Goal: Ask a question

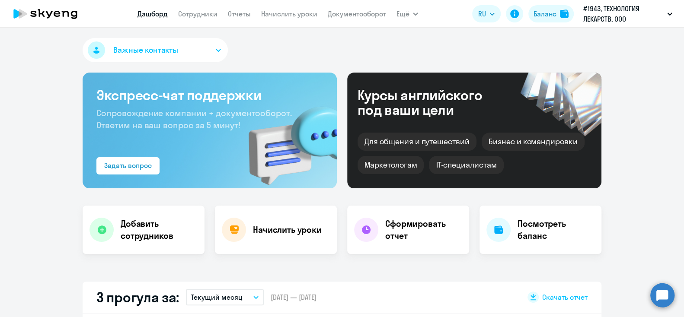
select select "30"
click at [196, 15] on link "Сотрудники" at bounding box center [197, 14] width 39 height 9
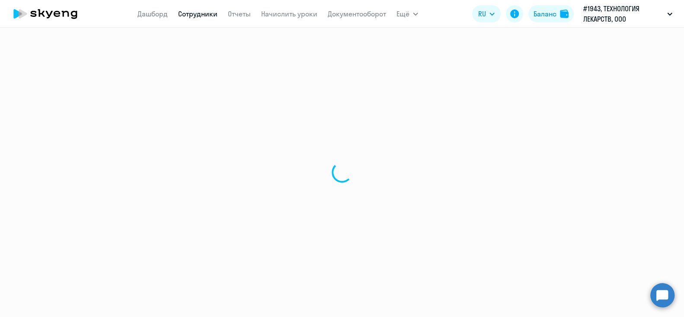
select select "30"
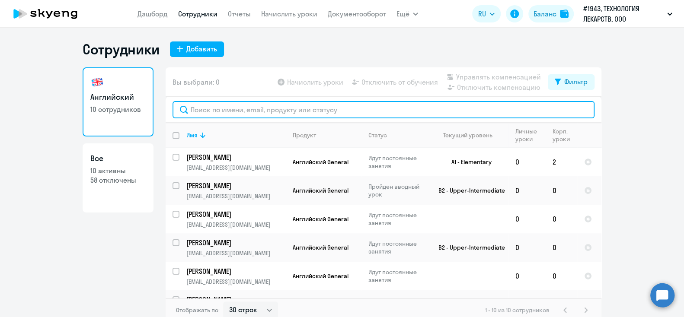
click at [237, 110] on input "text" at bounding box center [383, 109] width 422 height 17
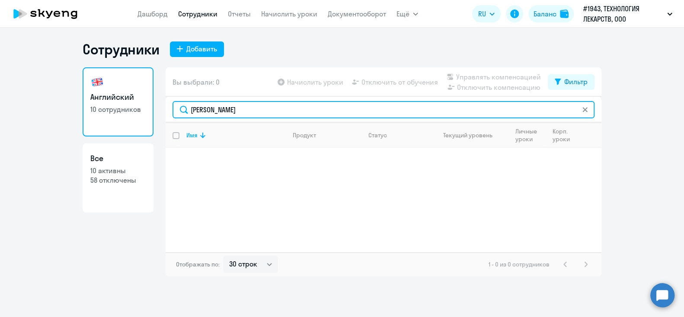
type input "[PERSON_NAME]"
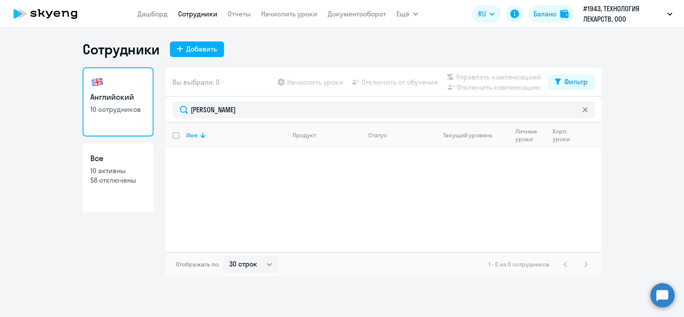
click at [108, 182] on p "58 отключены" at bounding box center [117, 180] width 55 height 10
select select "30"
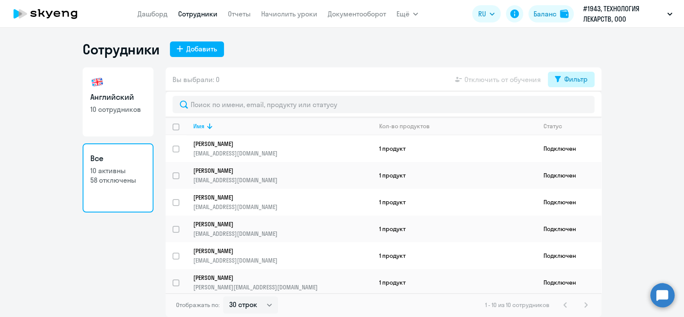
click at [578, 77] on div "Фильтр" at bounding box center [575, 79] width 23 height 10
click at [587, 106] on span at bounding box center [580, 107] width 15 height 9
click at [573, 107] on input "checkbox" at bounding box center [572, 107] width 0 height 0
checkbox input "true"
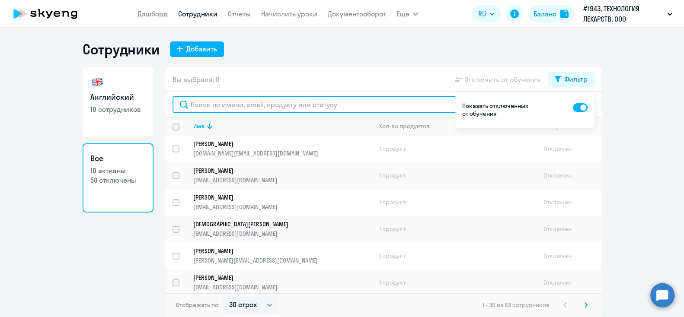
click at [229, 105] on input "text" at bounding box center [383, 104] width 422 height 17
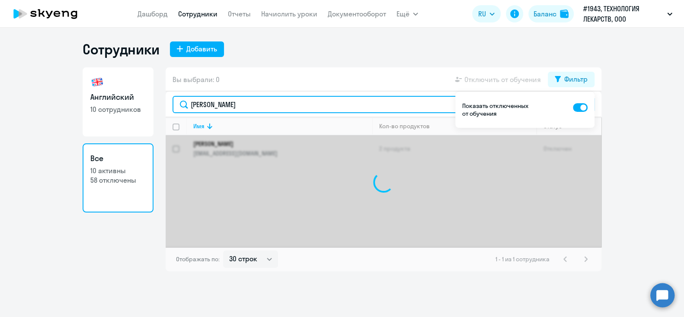
type input "[PERSON_NAME]"
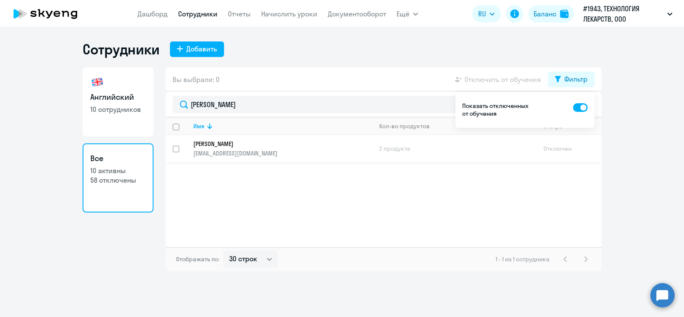
click at [304, 156] on p "[EMAIL_ADDRESS][DOMAIN_NAME]" at bounding box center [282, 154] width 179 height 8
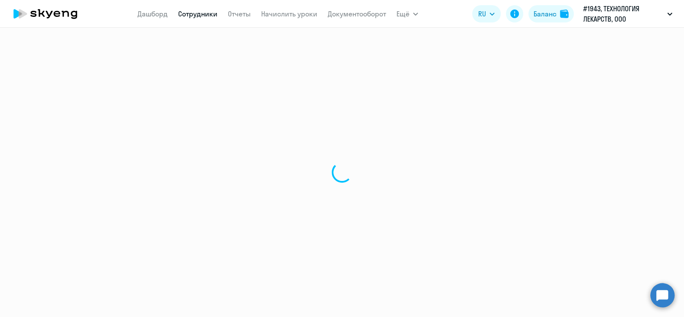
select select "english"
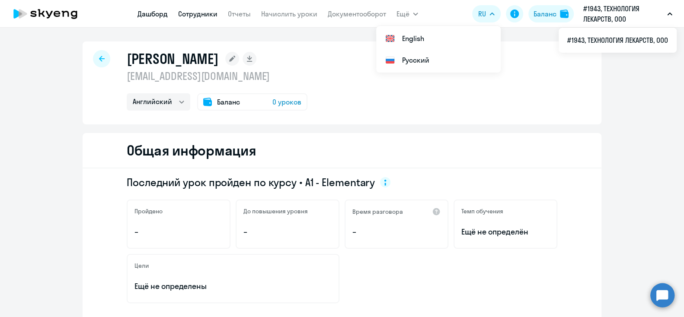
click at [166, 13] on link "Дашборд" at bounding box center [152, 14] width 30 height 9
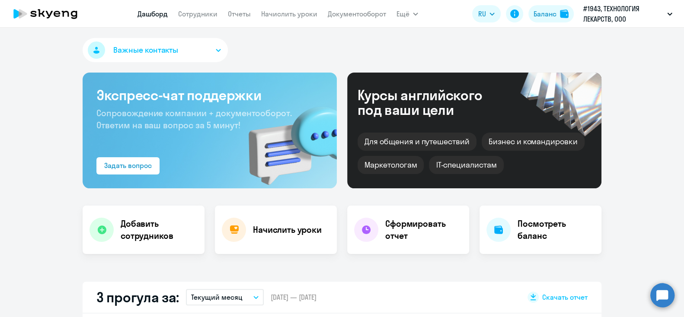
click at [216, 51] on icon "button" at bounding box center [218, 50] width 4 height 2
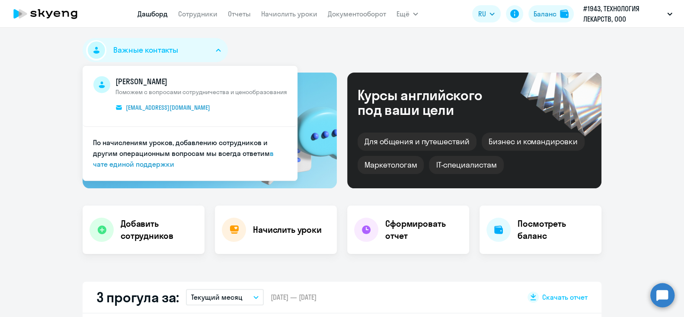
select select "30"
click at [145, 166] on link "в чате единой поддержки" at bounding box center [183, 158] width 181 height 19
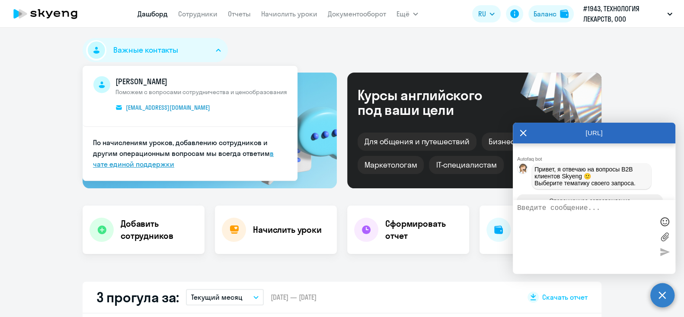
scroll to position [3537, 0]
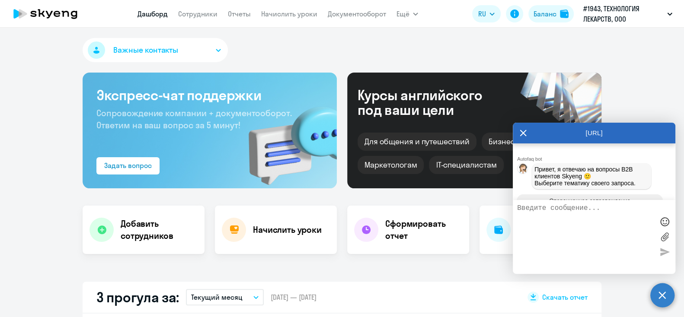
scroll to position [3823, 0]
click at [517, 254] on textarea at bounding box center [585, 236] width 137 height 65
type textarea "x"
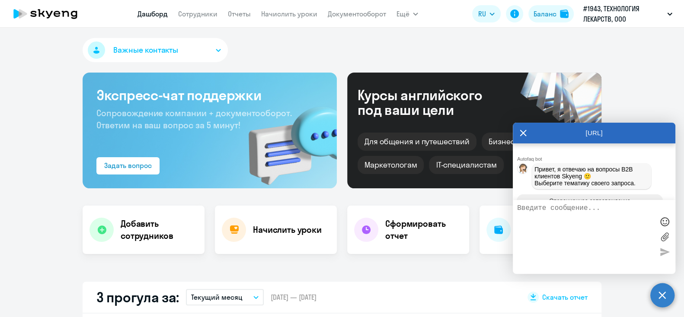
type textarea "Д"
type textarea "x"
type textarea "До"
type textarea "x"
type textarea "Доб"
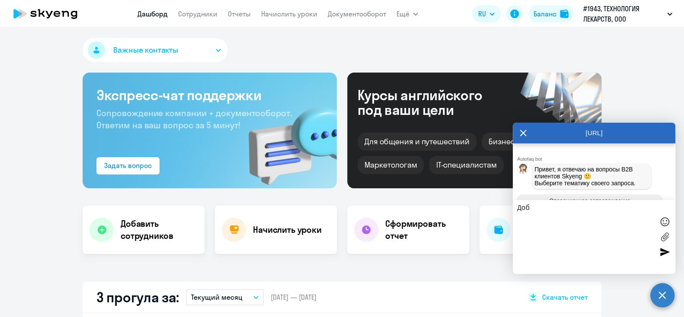
type textarea "x"
type textarea "Добр"
type textarea "x"
type textarea "Добры"
type textarea "x"
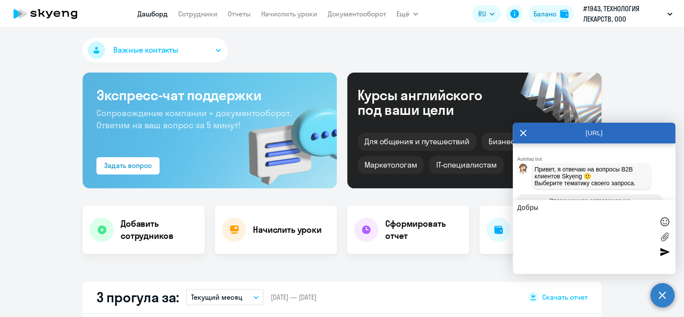
type textarea "Добрый"
type textarea "x"
type textarea "Добрый"
type textarea "x"
type textarea "Добрый д"
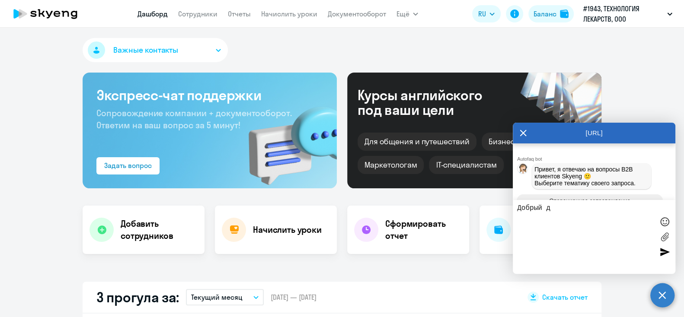
type textarea "x"
type textarea "Добрый де"
type textarea "x"
type textarea "Добрый ден"
type textarea "x"
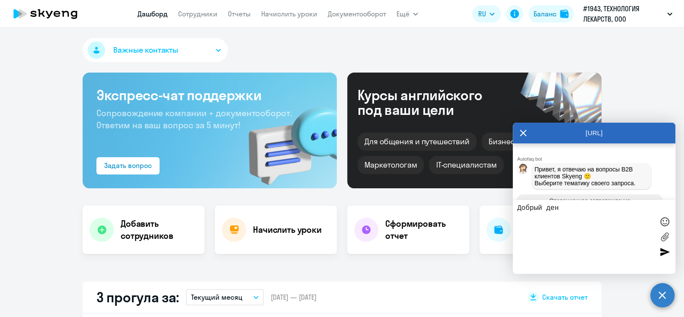
type textarea "Добрый день"
type textarea "x"
type textarea "Добрый день."
type textarea "x"
type textarea "Добрый день."
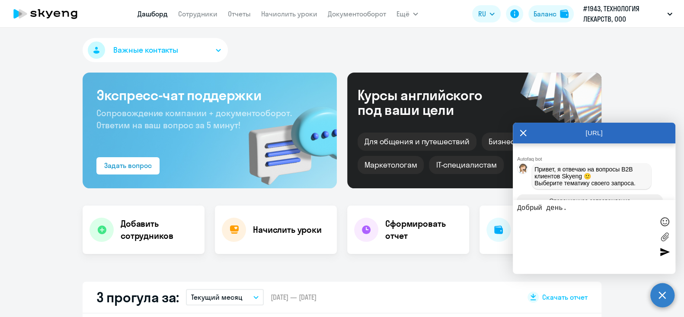
type textarea "x"
type textarea "Добрый день. П"
type textarea "x"
type textarea "Добрый день. Пр"
type textarea "x"
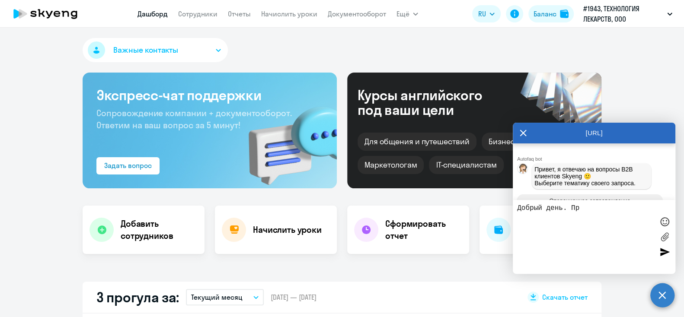
type textarea "Добрый день. При"
type textarea "x"
type textarea "Добрый день. Приш"
type textarea "x"
type textarea "Добрый день. Пришл"
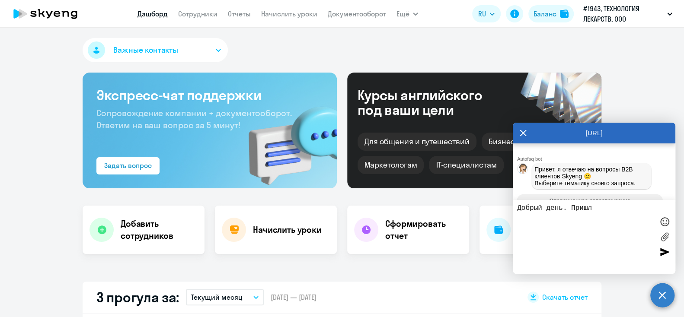
type textarea "x"
type textarea "Добрый день. Пришли"
type textarea "x"
type textarea "Добрый день. Пришлит"
type textarea "x"
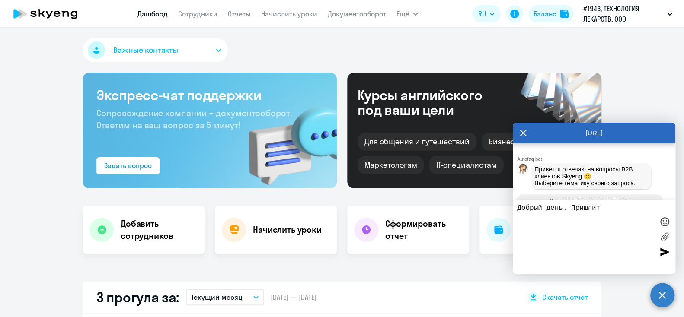
type textarea "Добрый день. Пришлите"
type textarea "x"
type textarea "Добрый день. Пришлите"
type textarea "x"
type textarea "Добрый день. Пришлите п"
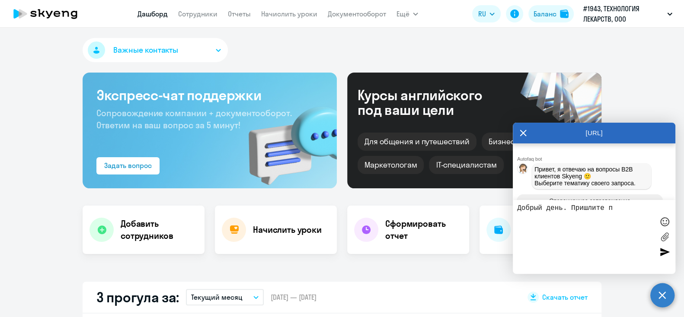
type textarea "x"
type textarea "Добрый день. Пришлите по"
type textarea "x"
type textarea "Добрый день. Пришлите пож"
type textarea "x"
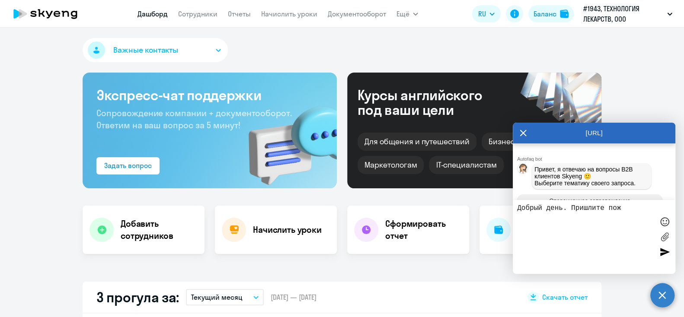
type textarea "Добрый день. Пришлите пожа"
type textarea "x"
type textarea "Добрый день. Пришлите пожал"
type textarea "x"
type textarea "Добрый день. Пришлите пожалу"
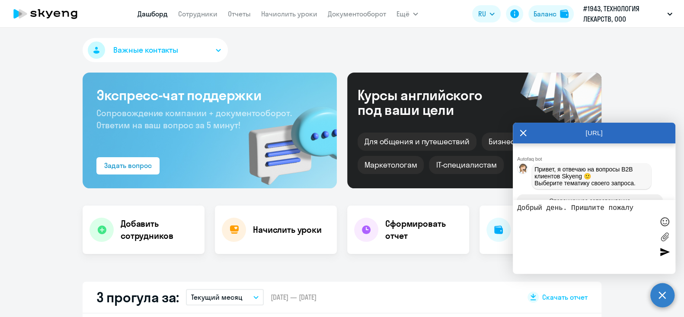
type textarea "x"
type textarea "Добрый день. Пришлите пожалуй"
type textarea "x"
type textarea "Добрый день. Пришлите пожалуйс"
type textarea "x"
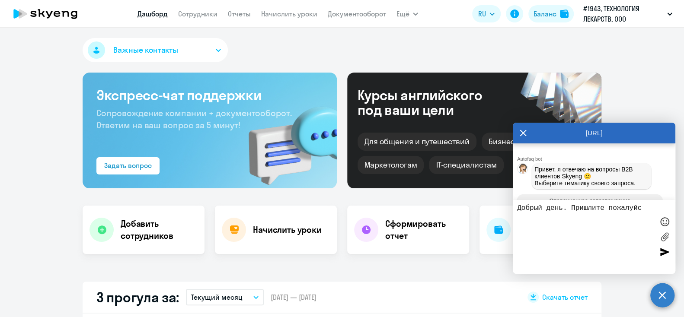
type textarea "Добрый день. Пришлите пожалуйст"
type textarea "x"
type textarea "Добрый день. Пришлите пожалуйста"
type textarea "x"
type textarea "Добрый день. Пришлите пожалуйста"
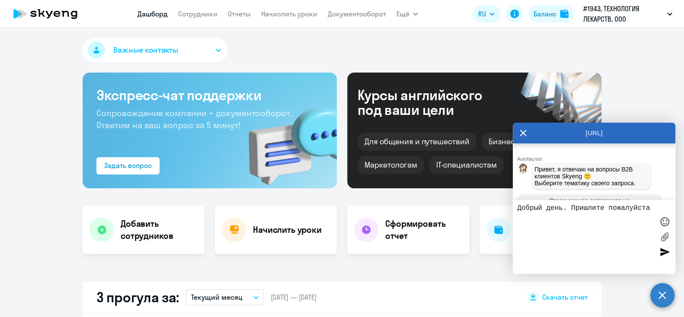
type textarea "x"
type textarea "Добрый день. Пришлите пожалуйста р"
type textarea "x"
type textarea "Добрый день. Пришлите пожалуйста ре"
type textarea "x"
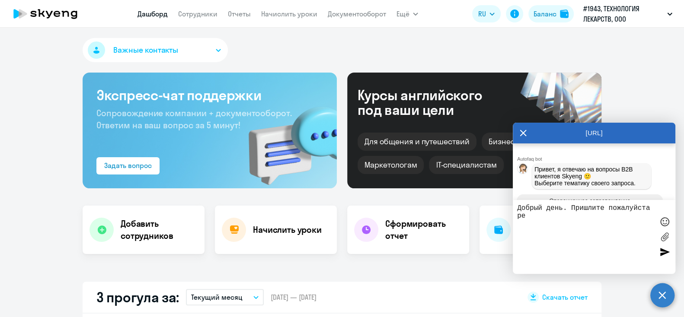
type textarea "Добрый день. Пришлите пожалуйста рез"
type textarea "x"
type textarea "Добрый день. Пришлите пожалуйста резу"
type textarea "x"
type textarea "Добрый день. Пришлите пожалуйста резул"
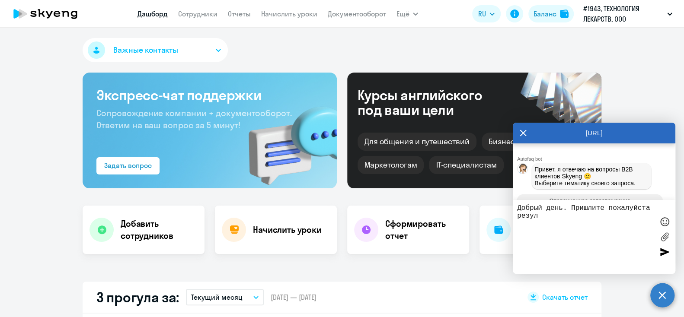
type textarea "x"
type textarea "Добрый день. Пришлите пожалуйста резуль"
type textarea "x"
type textarea "Добрый день. Пришлите пожалуйста результ"
type textarea "x"
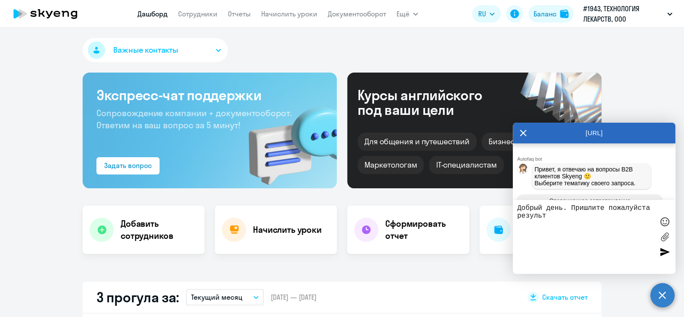
type textarea "Добрый день. Пришлите пожалуйста результа"
type textarea "x"
type textarea "Добрый день. Пришлите пожалуйста результат"
type textarea "x"
type textarea "Добрый день. Пришлите пожалуйста результаты"
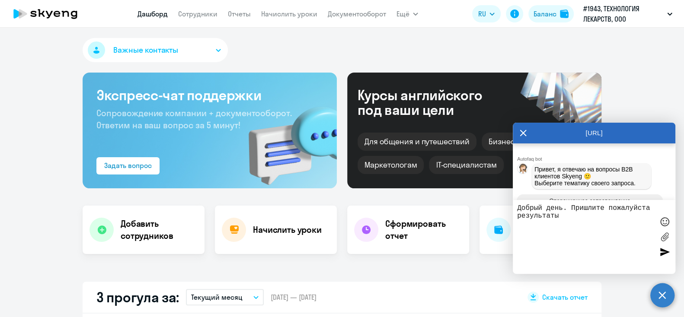
type textarea "x"
type textarea "Добрый день. Пришлите пожалуйста результаты"
type textarea "x"
type textarea "Добрый день. Пришлите пожалуйста результаты [PERSON_NAME]"
type textarea "x"
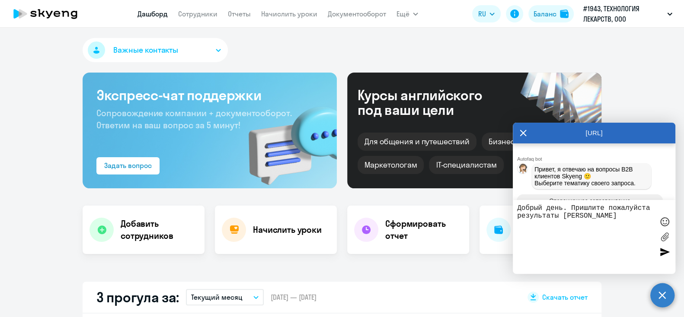
type textarea "Добрый день. Пришлите пожалуйста результаты вх"
type textarea "x"
type textarea "Добрый день. Пришлите пожалуйста результаты вхо"
type textarea "x"
type textarea "Добрый день. Пришлите пожалуйста результаты вход"
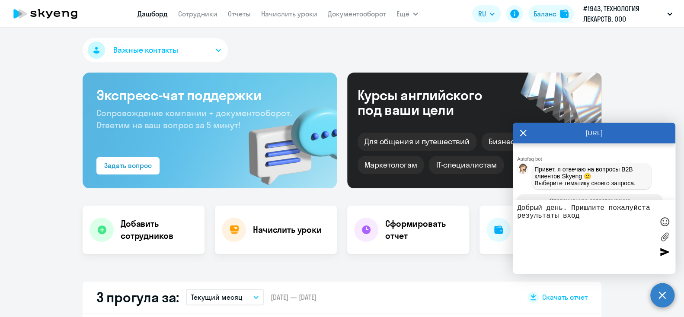
type textarea "x"
type textarea "Добрый день. Пришлите пожалуйста результаты входн"
type textarea "x"
type textarea "Добрый день. Пришлите пожалуйста результаты входно"
type textarea "x"
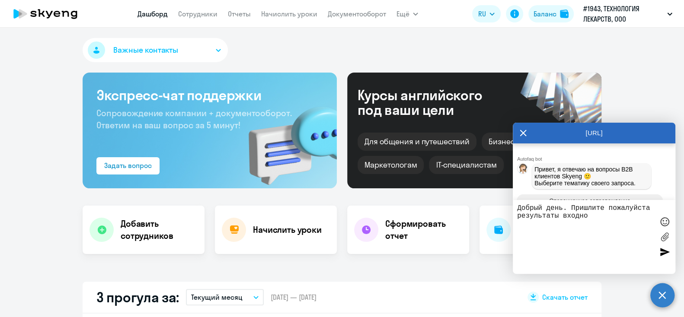
type textarea "Добрый день. Пришлите пожалуйста результаты входног"
type textarea "x"
type textarea "Добрый день. Пришлите пожалуйста результаты входного"
type textarea "x"
type textarea "Добрый день. Пришлите пожалуйста результаты входного"
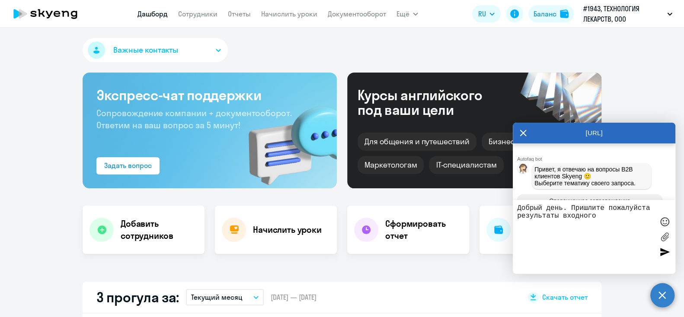
type textarea "x"
type textarea "Добрый день. Пришлите пожалуйста результаты входного т"
type textarea "x"
type textarea "Добрый день. Пришлите пожалуйста результаты входного те"
type textarea "x"
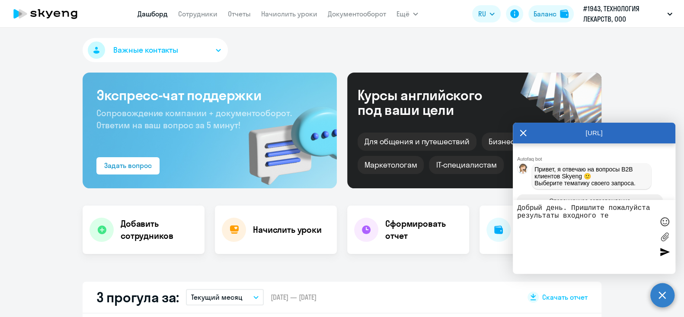
type textarea "Добрый день. Пришлите пожалуйста результаты входного тес"
type textarea "x"
type textarea "Добрый день. Пришлите пожалуйста результаты входного тест"
type textarea "x"
type textarea "Добрый день. Пришлите пожалуйста результаты входного тести"
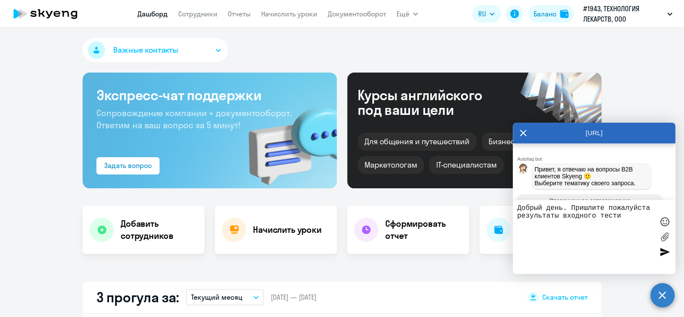
type textarea "x"
type textarea "Добрый день. Пришлите пожалуйста результаты входного тестир"
type textarea "x"
type textarea "Добрый день. Пришлите пожалуйста результаты входного тестиров"
type textarea "x"
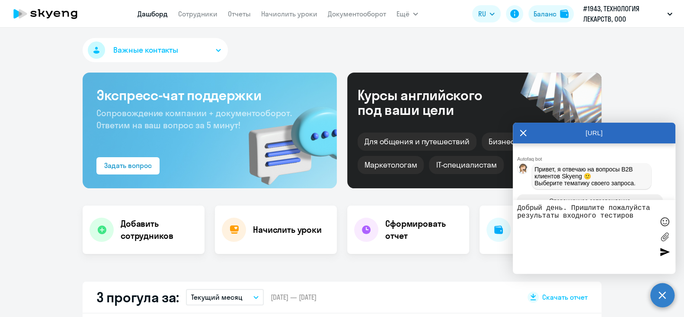
type textarea "Добрый день. Пришлите пожалуйста результаты входного тестирова"
type textarea "x"
type textarea "Добрый день. Пришлите пожалуйста результаты входного тестирован"
type textarea "x"
type textarea "Добрый день. Пришлите пожалуйста результаты входного тестировани"
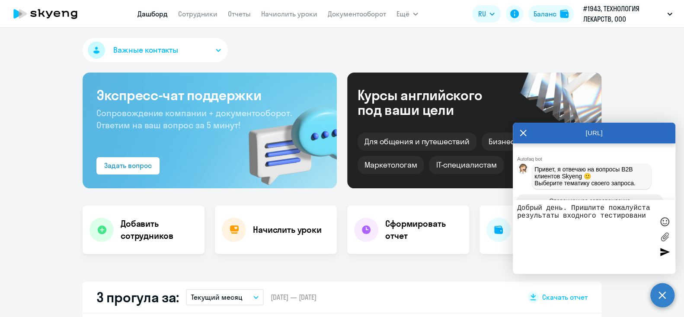
type textarea "x"
type textarea "Добрый день. Пришлите пожалуйста результаты входного тестирования"
type textarea "x"
type textarea "Добрый день. Пришлите пожалуйста результаты входного тестирования"
type textarea "x"
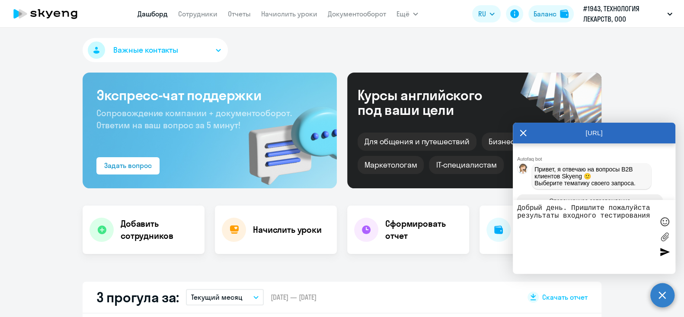
type textarea "Добрый день. Пришлите пожалуйста результаты входного тестирования М"
type textarea "x"
type textarea "Добрый день. Пришлите пожалуйста результаты входного тестирования Ма"
type textarea "x"
type textarea "Добрый день. Пришлите пожалуйста результаты входного тестирования Мак"
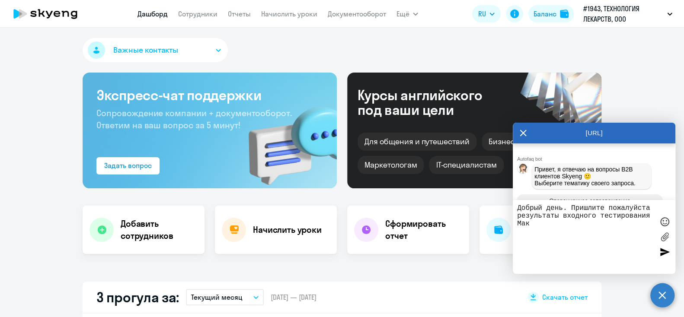
type textarea "x"
type textarea "Добрый день. Пришлите пожалуйста результаты входного тестирования Маку"
type textarea "x"
type textarea "Добрый день. Пришлите пожалуйста результаты входного тестирования Макуш"
type textarea "x"
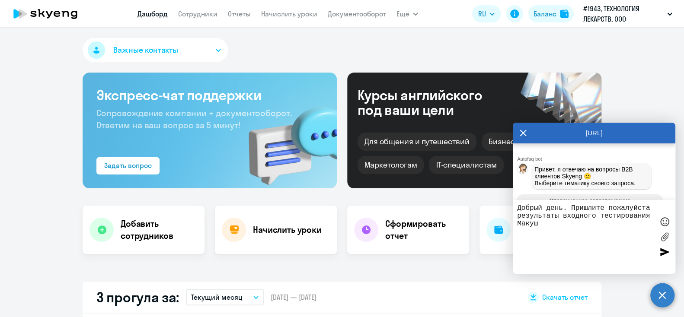
type textarea "Добрый день. Пришлите пожалуйста результаты входного тестирования Макуши"
type textarea "x"
type textarea "Добрый день. Пришлите пожалуйста результаты входного тестирования [PERSON_NAME]"
type textarea "x"
type textarea "Добрый день. Пришлите пожалуйста результаты входного тестирования Макушино"
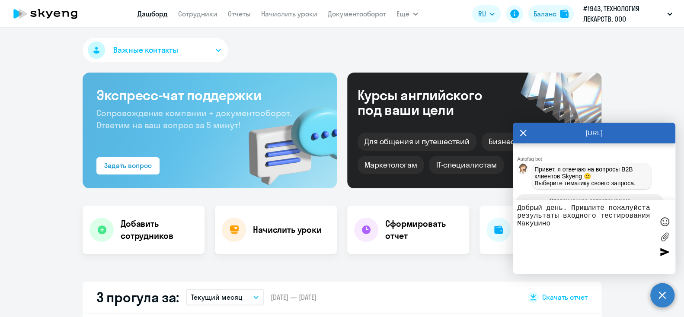
type textarea "x"
type textarea "Добрый день. Пришлите пожалуйста результаты входного тестирования [PERSON_NAME]"
type textarea "x"
type textarea "Добрый день. Пришлите пожалуйста результаты входного тестирования [PERSON_NAME]"
type textarea "x"
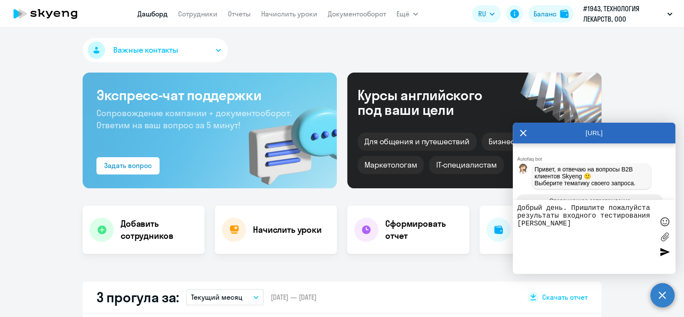
type textarea "Добрый день. Пришлите пожалуйста результаты входного тестирования [PERSON_NAME]…"
type textarea "x"
type textarea "Добрый день. Пришлите пожалуйста результаты входного тестирования [PERSON_NAME]…"
type textarea "x"
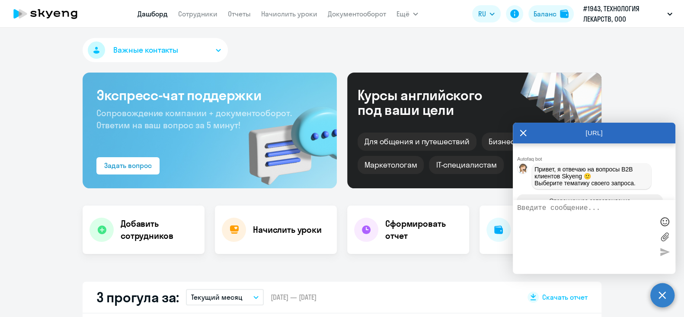
scroll to position [4178, 0]
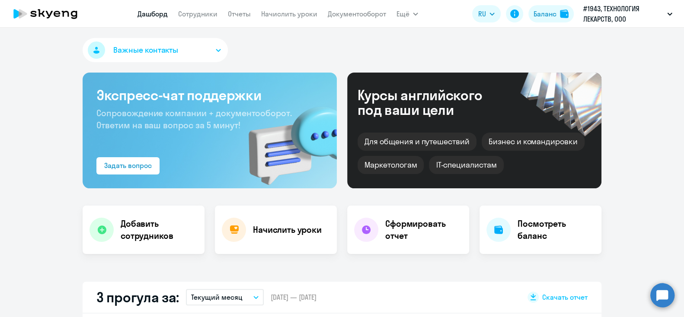
click at [150, 11] on link "Дашборд" at bounding box center [152, 14] width 30 height 9
click at [154, 18] on link "Дашборд" at bounding box center [152, 14] width 30 height 9
select select "30"
click at [202, 54] on button "Важные контакты" at bounding box center [155, 50] width 145 height 24
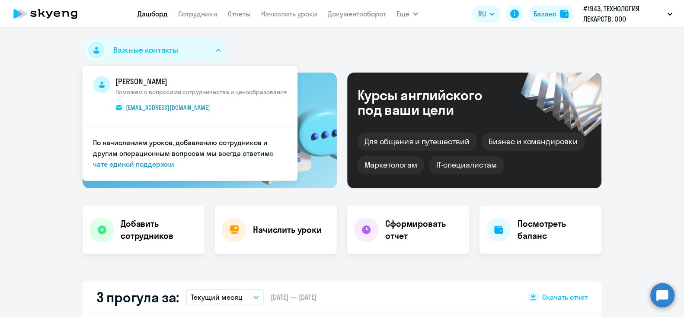
click at [295, 47] on div "Важные контакты Елена Маркина Поможем с вопросами сотрудничества и ценообразова…" at bounding box center [342, 52] width 519 height 28
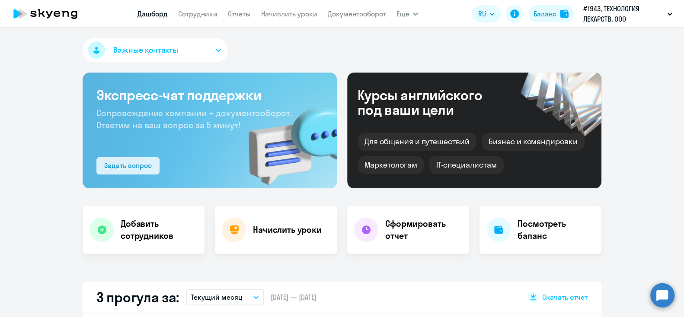
click at [108, 173] on button "Задать вопрос" at bounding box center [127, 165] width 63 height 17
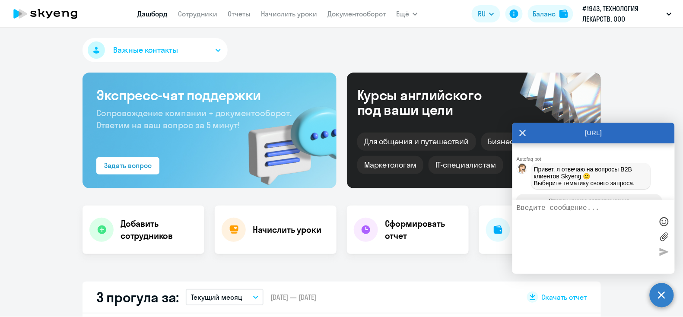
scroll to position [4748, 0]
click at [517, 252] on textarea at bounding box center [585, 236] width 137 height 65
type textarea "x"
type textarea "С"
type textarea "x"
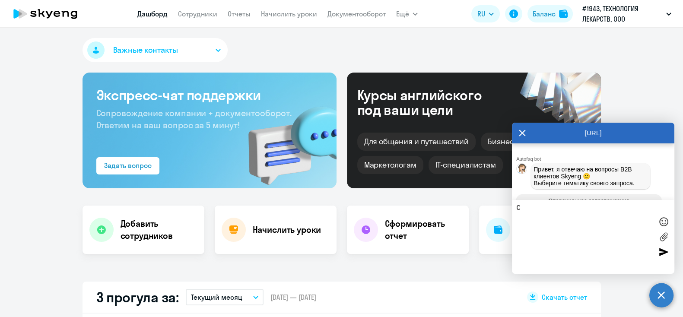
type textarea "Сп"
type textarea "x"
type textarea "Спа"
type textarea "x"
type textarea "Спас"
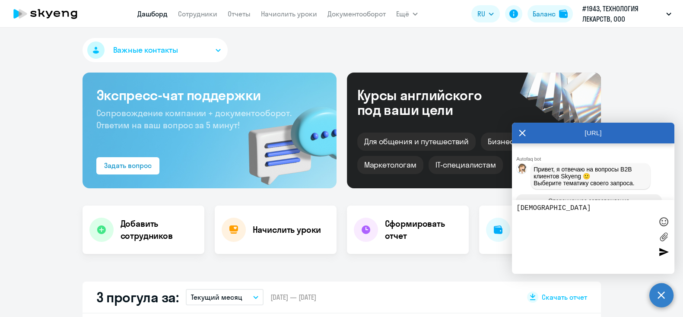
type textarea "x"
type textarea "Спаси"
type textarea "x"
type textarea "Спасиб"
type textarea "x"
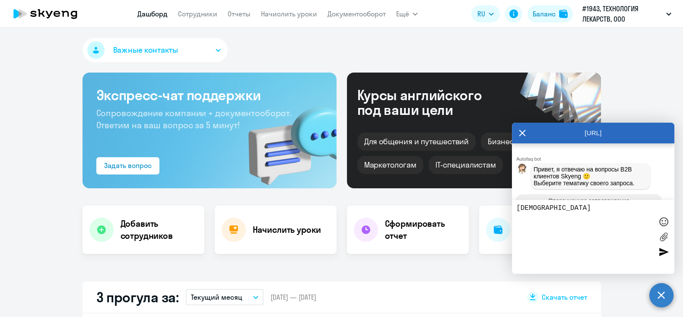
type textarea "Спасибо"
type textarea "x"
type textarea "Спасибо."
type textarea "x"
type textarea "Спасибо."
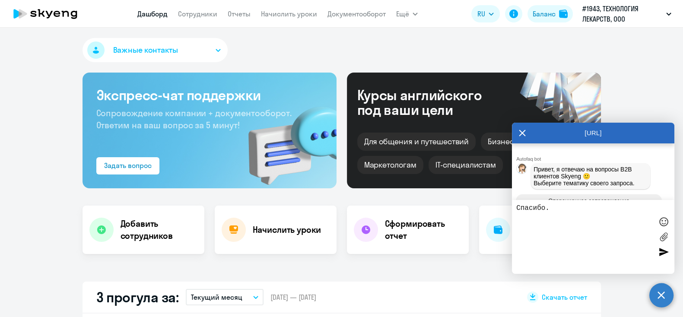
type textarea "x"
type textarea "Спасибо. А"
type textarea "x"
type textarea "Спасибо. А"
type textarea "x"
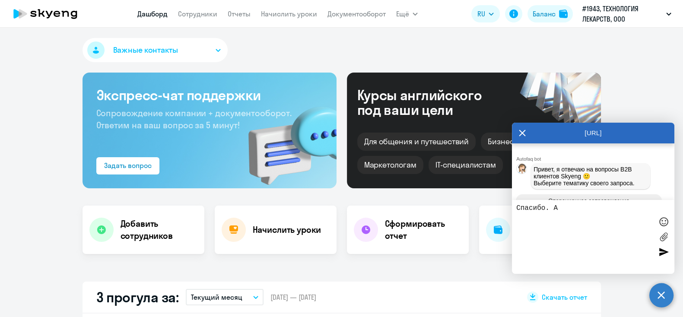
type textarea "Спасибо. А н"
type textarea "x"
type textarea "Спасибо. А на"
type textarea "x"
type textarea "Спасибо. А наз"
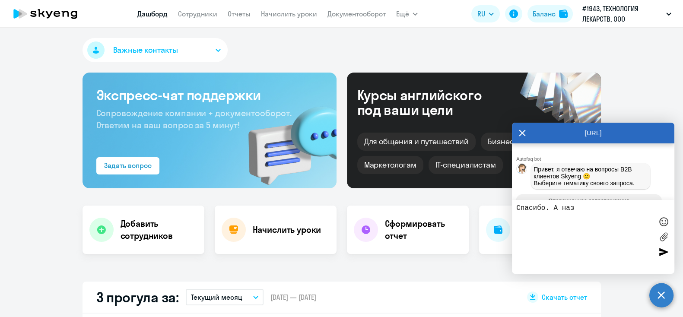
type textarea "x"
type textarea "Спасибо. А назн"
type textarea "x"
type textarea "Спасибо. А назна"
type textarea "x"
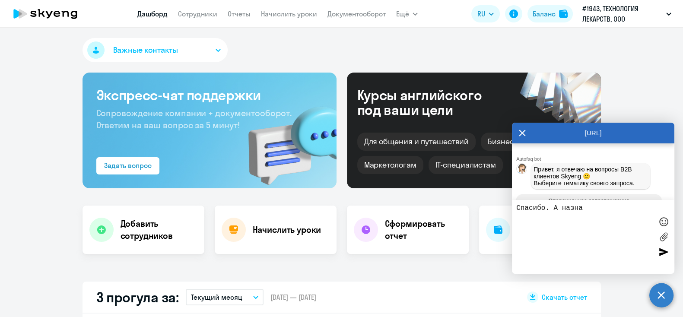
type textarea "Спасибо. А назнач"
type textarea "x"
type textarea "Спасибо. А назначи"
type textarea "x"
type textarea "Спасибо. А назначил"
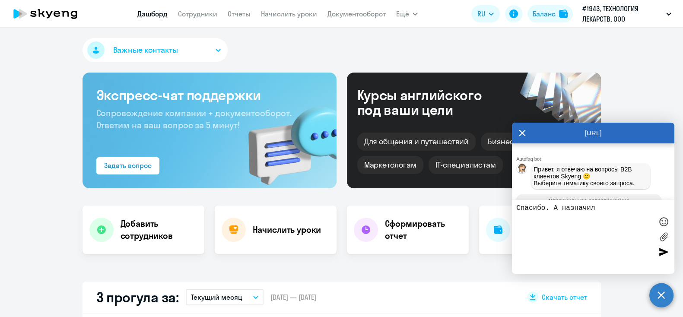
type textarea "x"
type textarea "Спасибо. А назначила"
type textarea "x"
type textarea "Спасибо. А назначила"
type textarea "x"
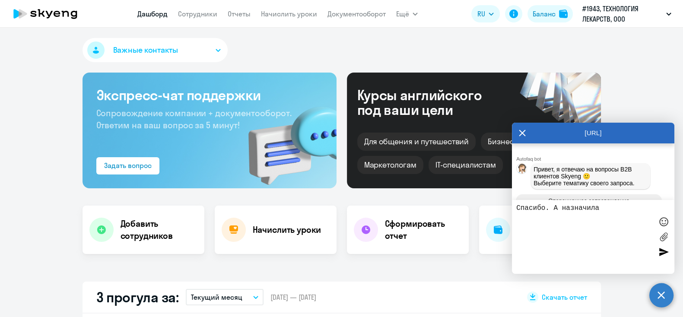
type textarea "Спасибо. А назначила д"
type textarea "x"
type textarea "Спасибо. А назначила да"
type textarea "x"
type textarea "Спасибо. А назначила дат"
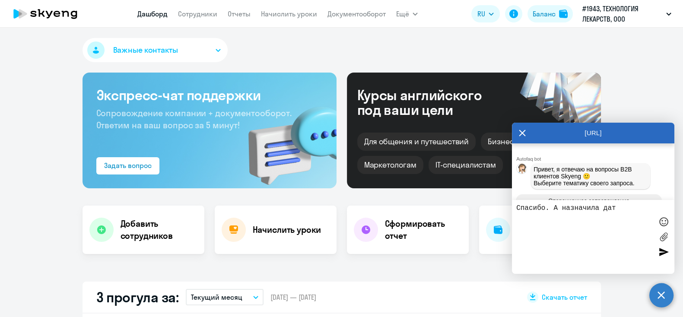
type textarea "x"
type textarea "Спасибо. А назначила дату"
type textarea "x"
type textarea "Спасибо. А назначила дату,"
type textarea "x"
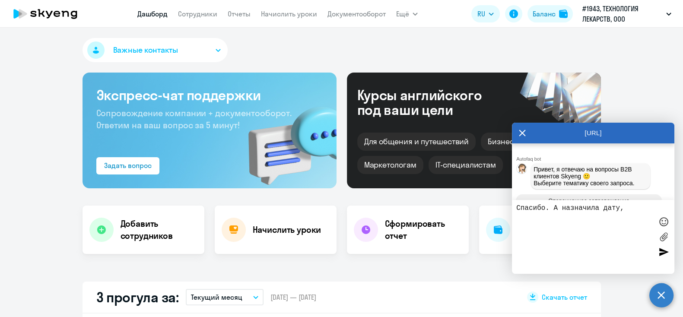
type textarea "Спасибо. А назначила дату,"
type textarea "x"
type textarea "Спасибо. А назначила дату, к"
type textarea "x"
type textarea "Спасибо. А назначила дату, ко"
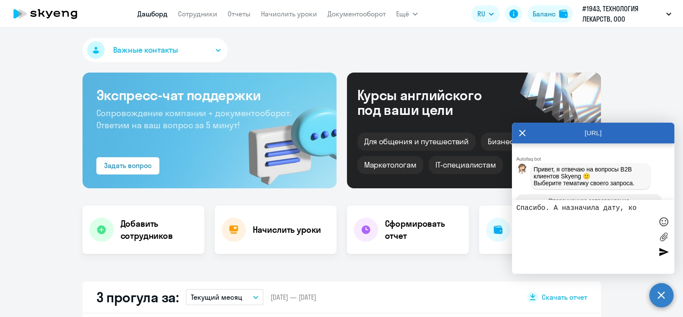
type textarea "x"
type textarea "Спасибо. А назначила дату, ког"
type textarea "x"
type textarea "Спасибо. А назначила дату, когд"
type textarea "x"
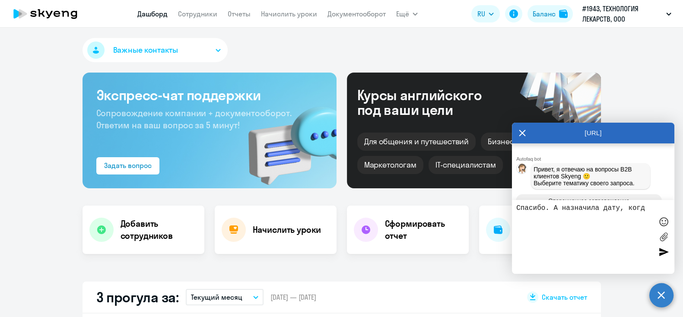
type textarea "Спасибо. А назначила дату, когда"
type textarea "x"
type textarea "Спасибо. А назначила дату, когда"
type textarea "x"
type textarea "Спасибо. А назначила дату, когда"
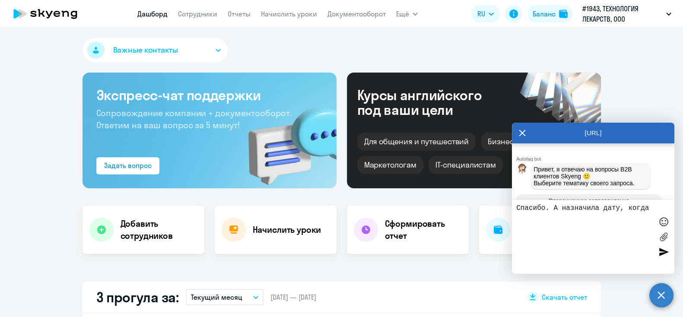
type textarea "x"
type textarea "Спасибо. А назначила дату, когд"
type textarea "x"
type textarea "Спасибо. А назначила дату, ког"
type textarea "x"
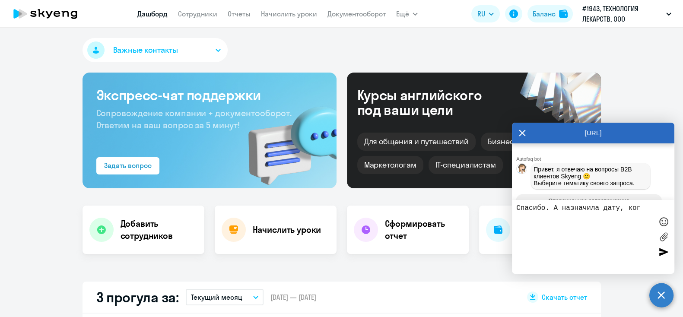
type textarea "Спасибо. А назначила дату, ко"
type textarea "x"
type textarea "Спасибо. А назначила дату, к"
type textarea "x"
type textarea "Спасибо. А назначила дату,"
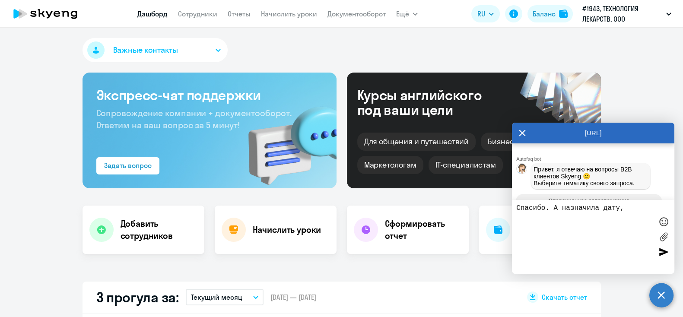
type textarea "x"
type textarea "Спасибо. А назначила дату,"
type textarea "x"
type textarea "Спасибо. А назначила дату"
type textarea "x"
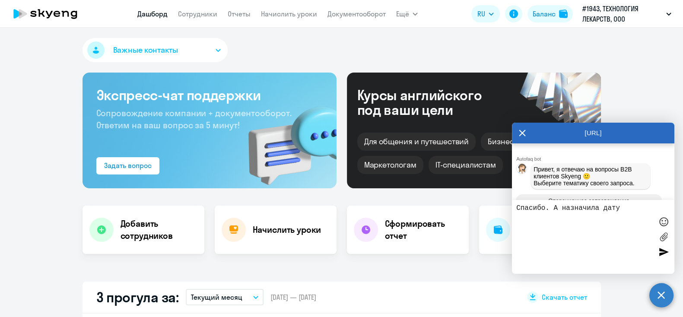
type textarea "Спасибо. А назначила дат"
type textarea "x"
type textarea "Спасибо. А назначила да"
type textarea "x"
type textarea "Спасибо. А назначила д"
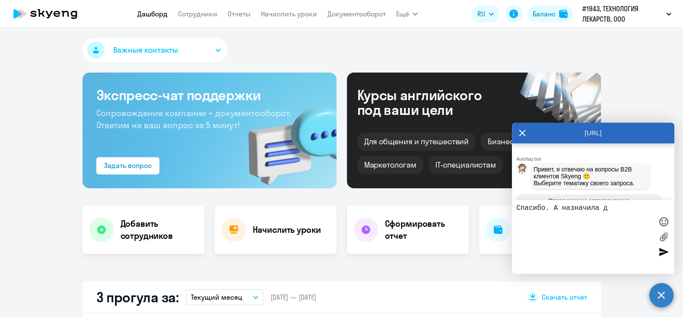
type textarea "x"
type textarea "Спасибо. А назначила"
type textarea "x"
type textarea "Спасибо. А назначила"
type textarea "x"
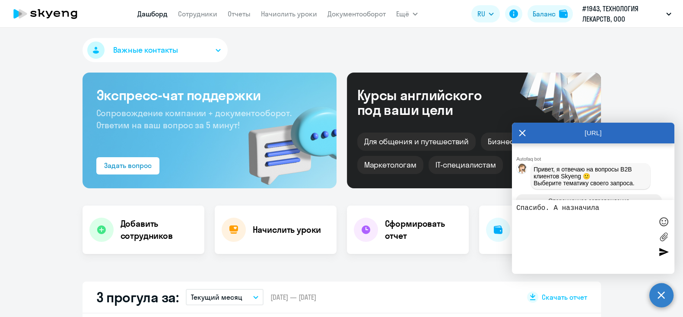
type textarea "Спасибо. А назначил"
type textarea "x"
type textarea "Спасибо. А назначи"
type textarea "x"
type textarea "Спасибо. А назнач"
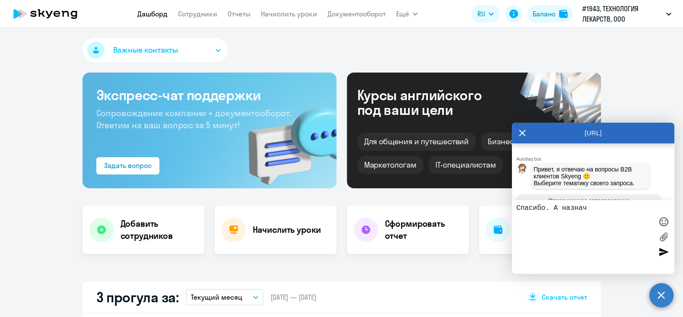
type textarea "x"
type textarea "Спасибо. А назна"
type textarea "x"
type textarea "Спасибо. А назн"
type textarea "x"
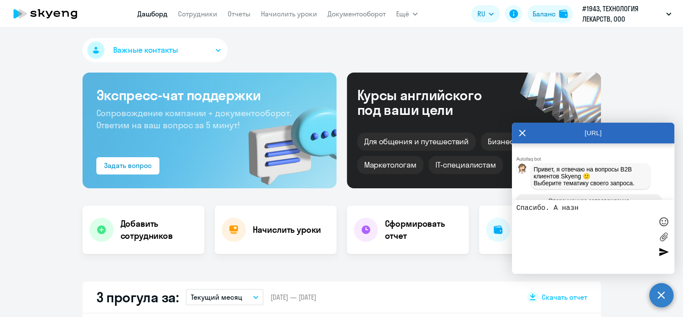
type textarea "Спасибо. А наз"
type textarea "x"
type textarea "Спасибо. А на"
type textarea "x"
type textarea "Спасибо. А н"
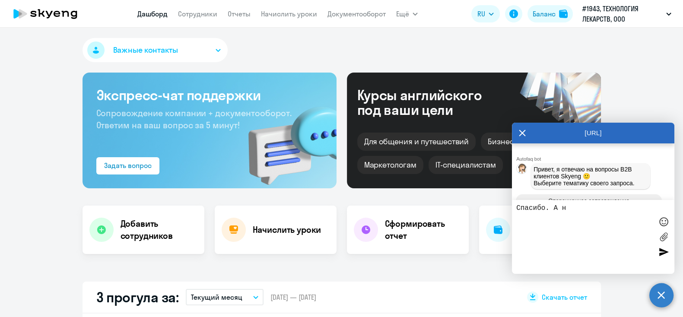
type textarea "x"
type textarea "Спасибо."
type textarea "x"
type textarea "Спасибо."
type textarea "x"
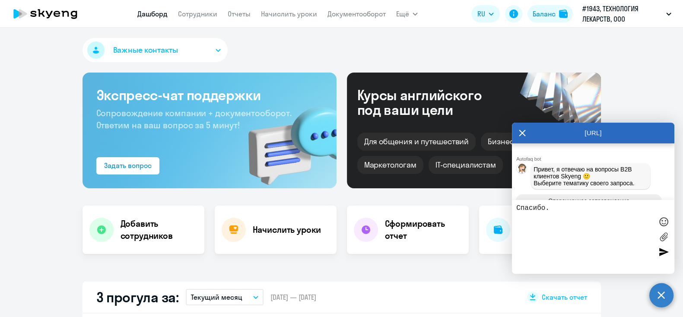
type textarea "Спасибо"
type textarea "x"
click at [517, 256] on textarea at bounding box center [585, 236] width 137 height 65
type textarea "x"
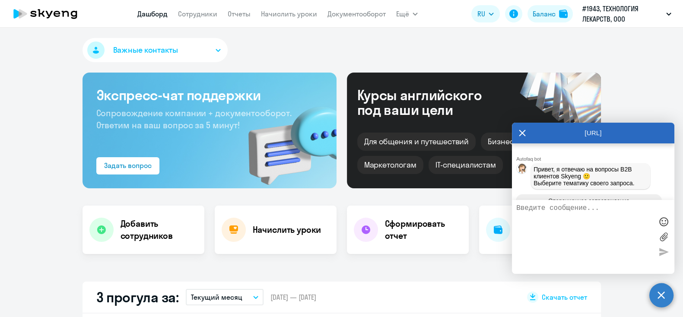
type textarea "М"
type textarea "x"
type textarea "Ма"
type textarea "x"
type textarea "Мак"
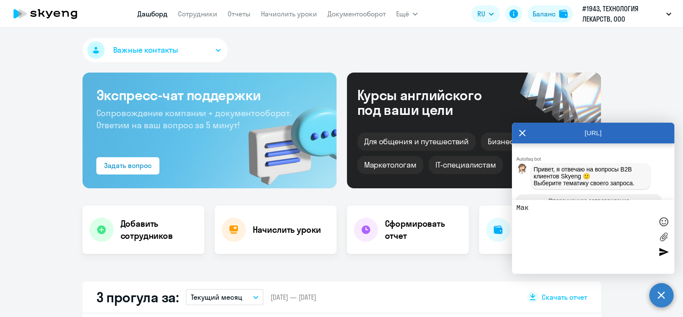
type textarea "x"
type textarea "Маку"
type textarea "x"
type textarea "Макуш"
type textarea "x"
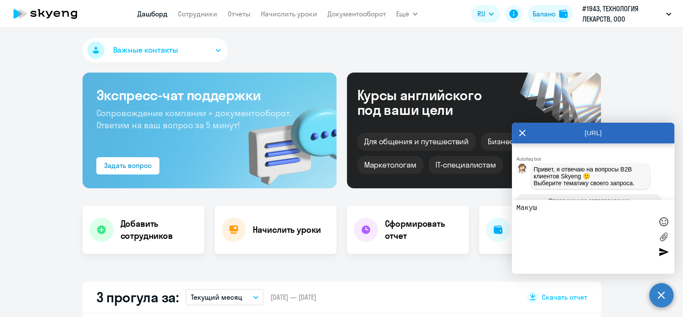
type textarea "Макуши"
type textarea "x"
type textarea "[PERSON_NAME]"
type textarea "x"
type textarea "[PERSON_NAME]"
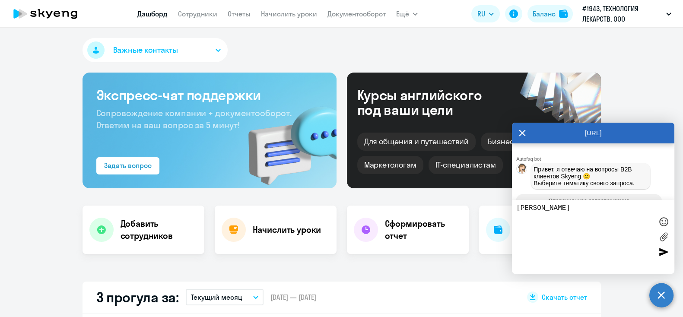
type textarea "x"
type textarea "[PERSON_NAME]"
type textarea "x"
type textarea "Макушина А"
type textarea "x"
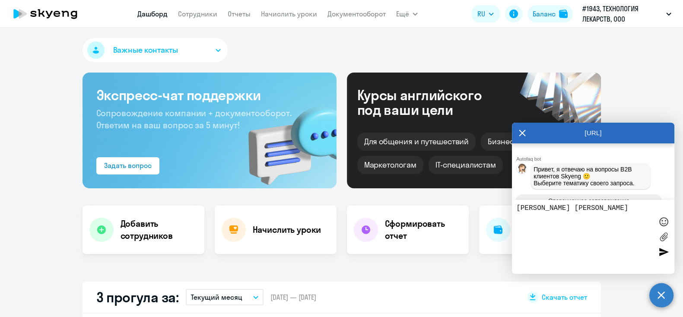
type textarea "Макушина А."
type textarea "x"
type textarea "Макушина А."
type textarea "x"
type textarea "Макушина А. с"
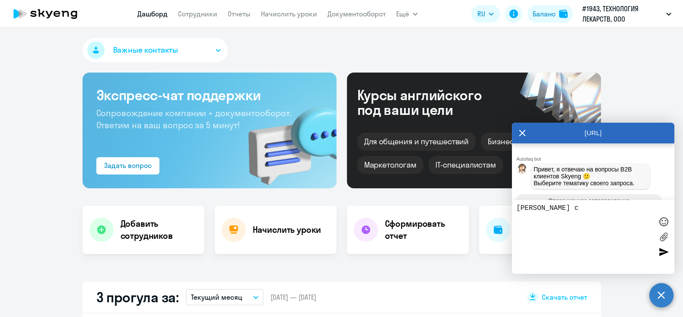
type textarea "x"
type textarea "Макушина А. со"
type textarea "x"
type textarea "Макушина А. соо"
type textarea "x"
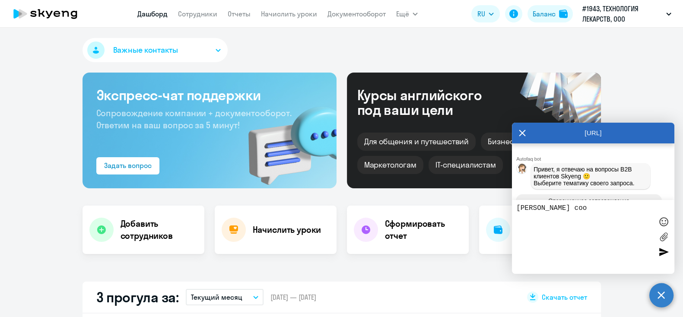
type textarea "Макушина А. сооб"
type textarea "x"
type textarea "Макушина А. сообщ"
type textarea "x"
type textarea "Макушина А. сообщи"
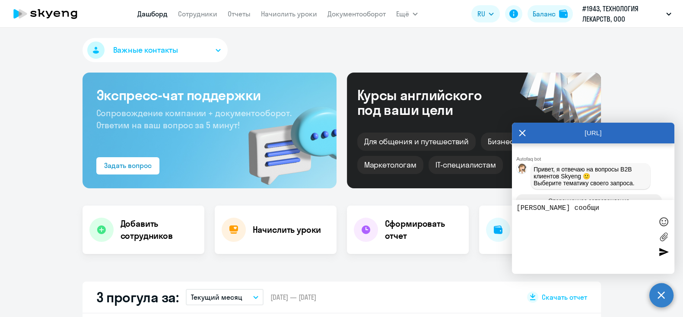
type textarea "x"
type textarea "Макушина А. сообщил"
type textarea "x"
type textarea "Макушина А. сообщила"
type textarea "x"
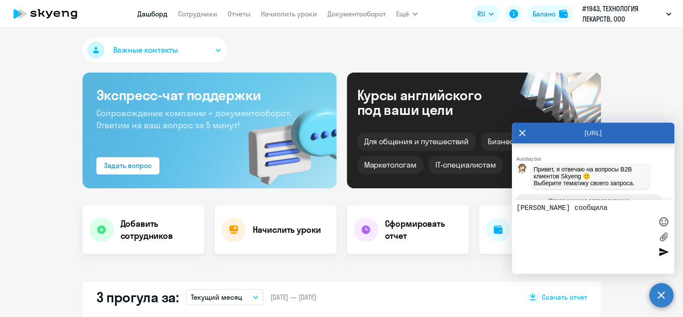
type textarea "Макушина А. сообщила"
type textarea "x"
type textarea "Макушина А. сообщила м"
type textarea "x"
type textarea "Макушина А. сообщила мн"
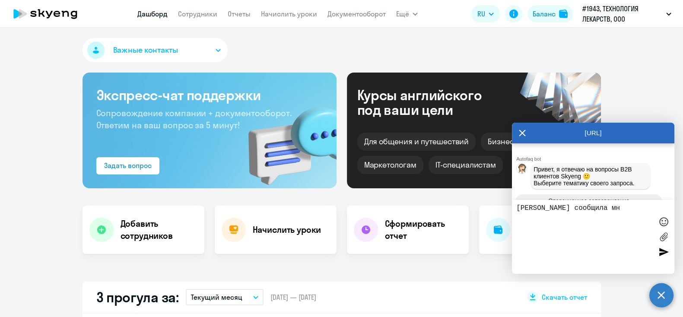
type textarea "x"
type textarea "Макушина А. сообщила мне"
type textarea "x"
type textarea "Макушина А. сообщила мне,"
type textarea "x"
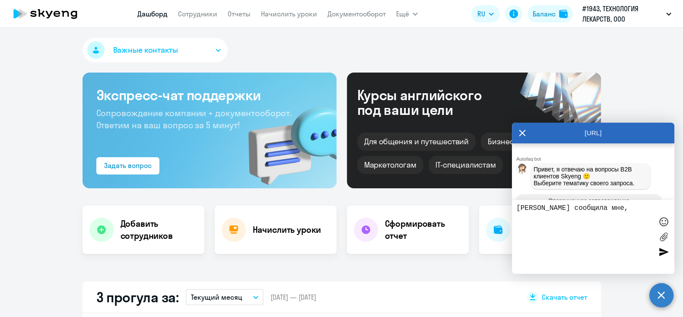
type textarea "Макушина А. сообщила мне,"
type textarea "x"
type textarea "Макушина А. сообщила мне, ч"
type textarea "x"
type textarea "Макушина А. сообщила мне, чт"
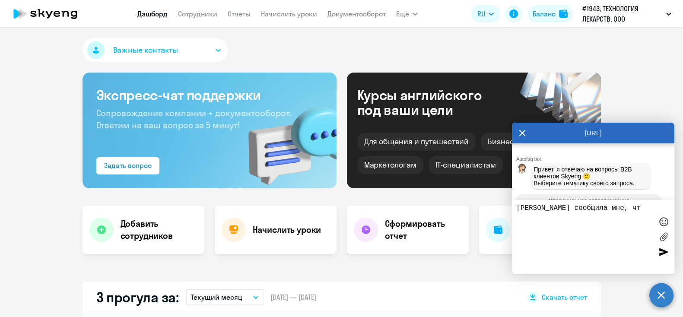
type textarea "x"
type textarea "Макушина А. сообщила мне, что"
type textarea "x"
type textarea "Макушина А. сообщила мне, что"
type textarea "x"
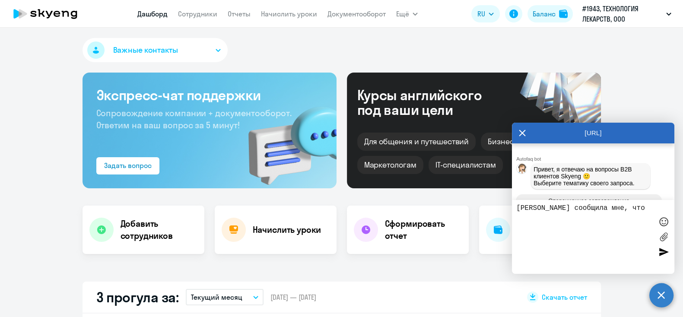
type textarea "Макушина А. сообщила мне, что п"
type textarea "x"
type textarea "Макушина А. сообщила мне, что пр"
type textarea "x"
type textarea "Макушина А. сообщила мне, что про"
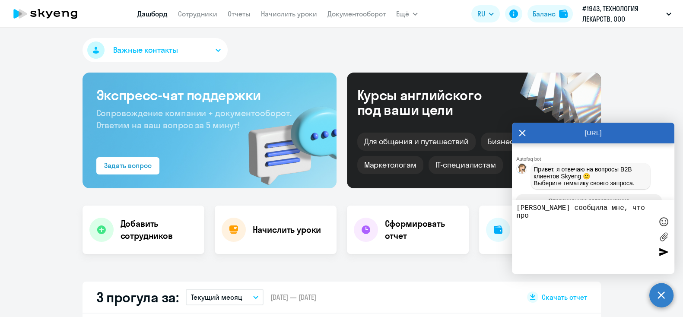
type textarea "x"
type textarea "Макушина А. сообщила мне, что прош"
type textarea "x"
type textarea "Макушина А. сообщила мне, что прошл"
type textarea "x"
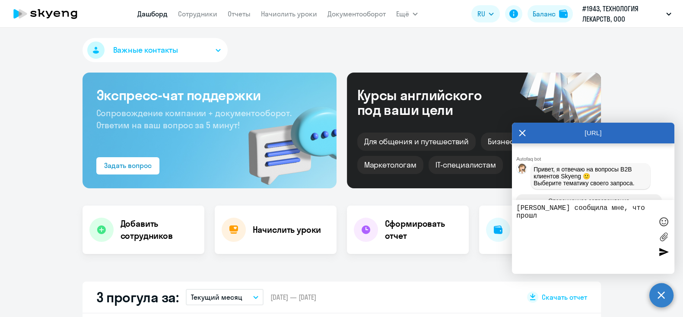
type textarea "Макушина А. сообщила мне, что прошла"
type textarea "x"
type textarea "Макушина А. сообщила мне, что прошла"
type textarea "x"
type textarea "Макушина А. сообщила мне, что прошла т"
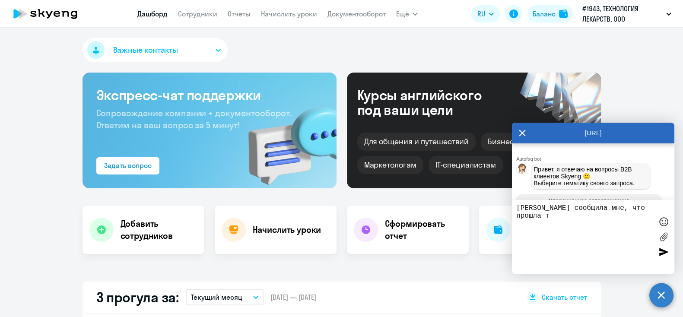
type textarea "x"
type textarea "Макушина А. сообщила мне, что прошла те"
type textarea "x"
type textarea "Макушина А. сообщила мне, что прошла тес"
type textarea "x"
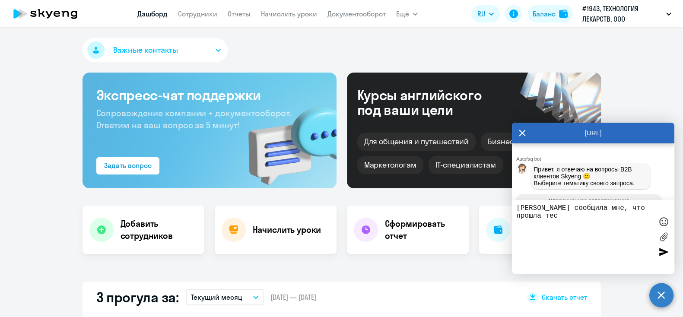
type textarea "Макушина А. сообщила мне, что прошла тест"
type textarea "x"
click at [517, 268] on textarea "Макушина А. сообщила мне, что прошла тестиование 26 сентября." at bounding box center [585, 236] width 137 height 65
click at [517, 265] on textarea "Макушина А. сообщила мне, что прошла тестирование 26 сентября." at bounding box center [585, 236] width 137 height 65
